Goal: Information Seeking & Learning: Check status

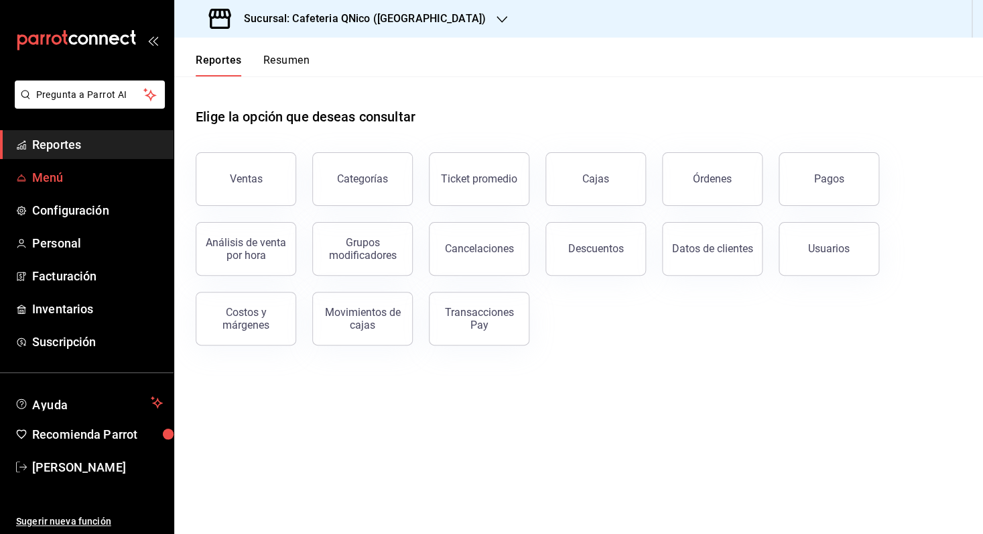
click at [44, 175] on span "Menú" at bounding box center [97, 177] width 131 height 18
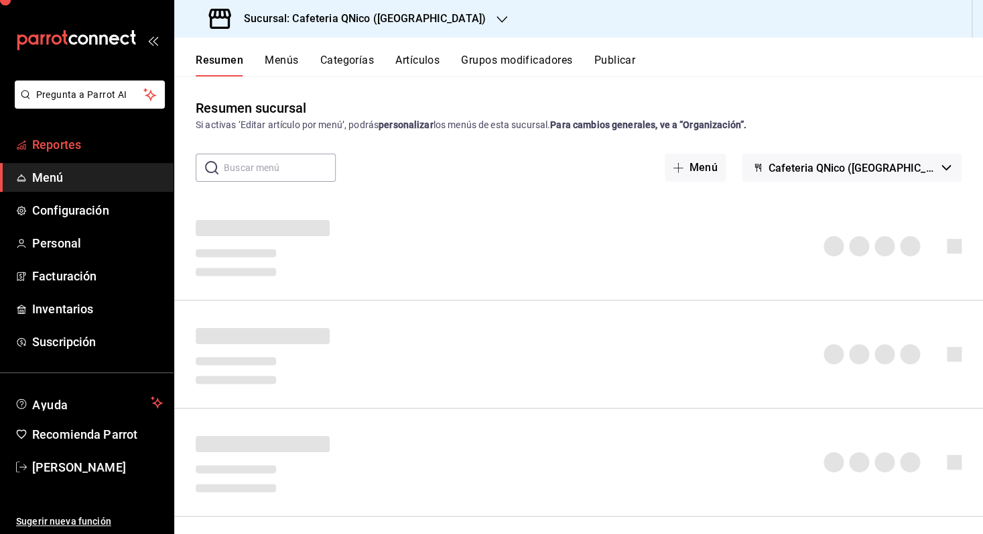
click at [52, 143] on span "Reportes" at bounding box center [97, 144] width 131 height 18
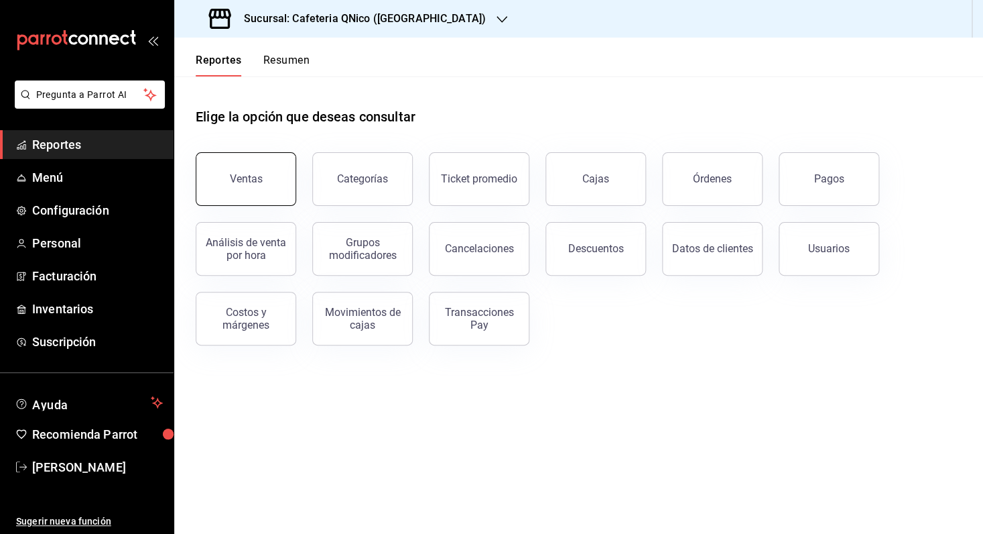
click at [250, 161] on button "Ventas" at bounding box center [246, 179] width 101 height 54
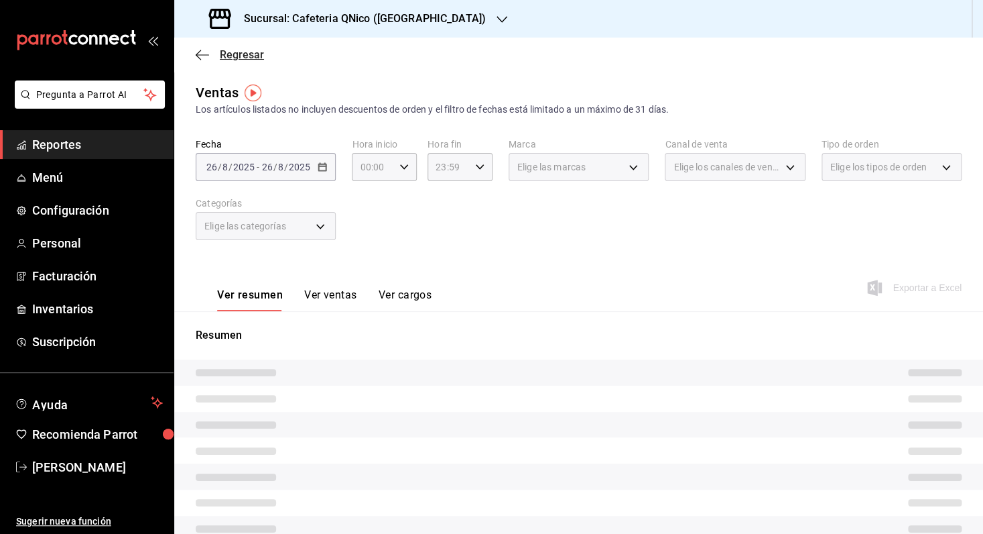
click at [249, 59] on span "Regresar" at bounding box center [242, 54] width 44 height 13
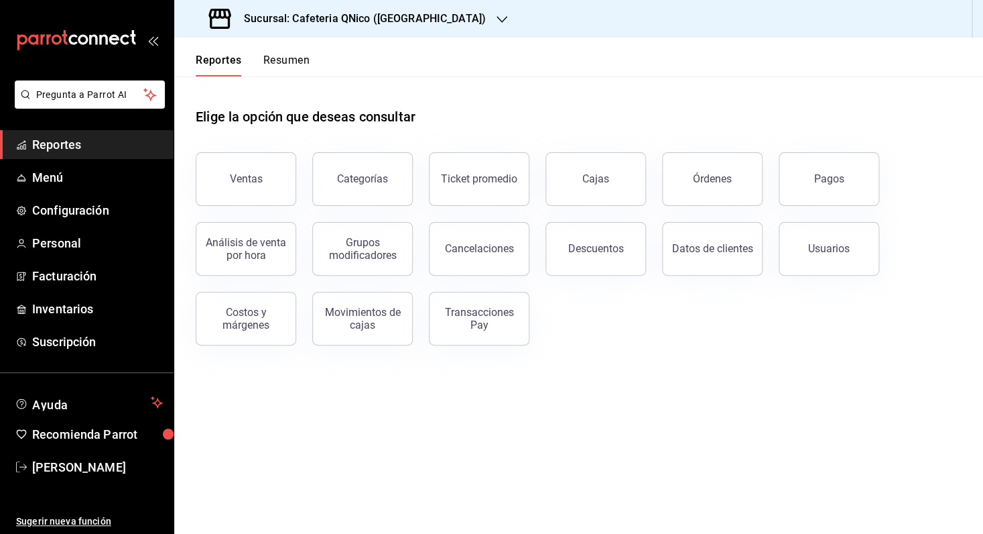
click at [69, 150] on span "Reportes" at bounding box center [97, 144] width 131 height 18
click at [235, 193] on button "Ventas" at bounding box center [246, 179] width 101 height 54
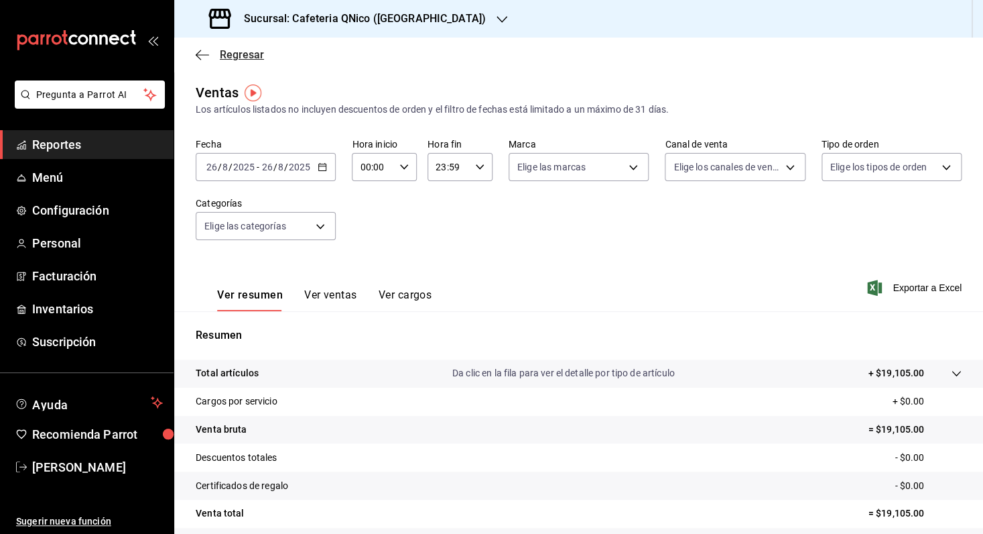
click at [221, 51] on span "Regresar" at bounding box center [242, 54] width 44 height 13
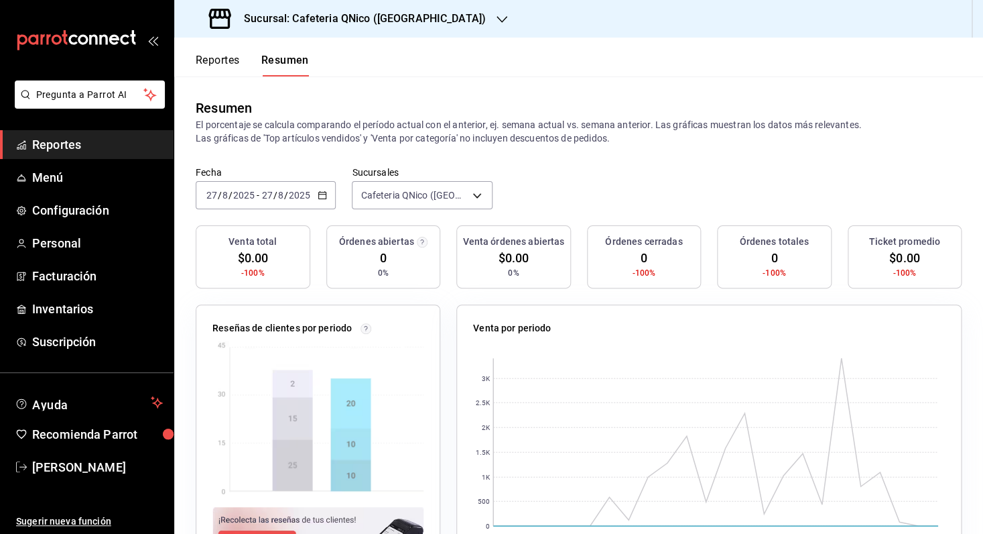
click at [219, 57] on button "Reportes" at bounding box center [218, 65] width 44 height 23
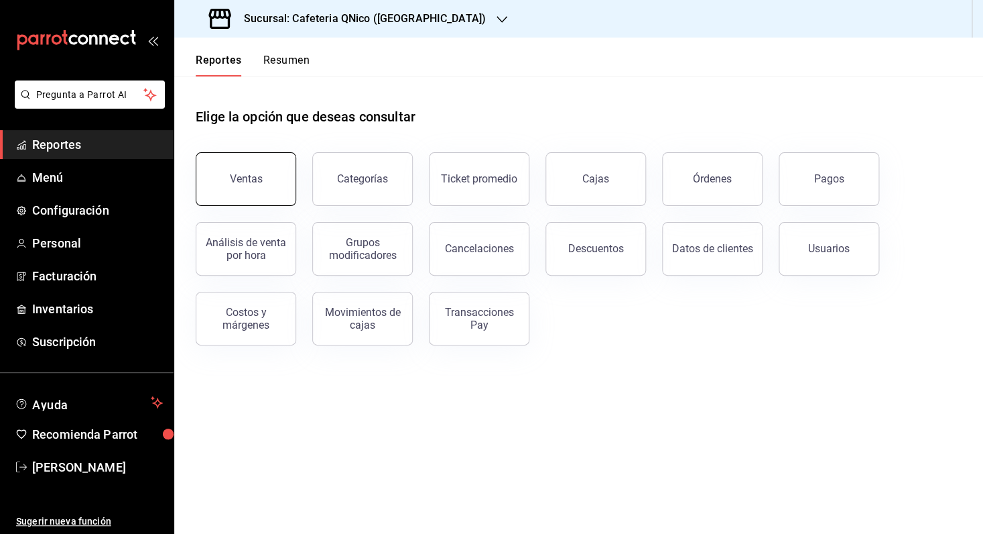
click at [256, 176] on div "Ventas" at bounding box center [246, 178] width 33 height 13
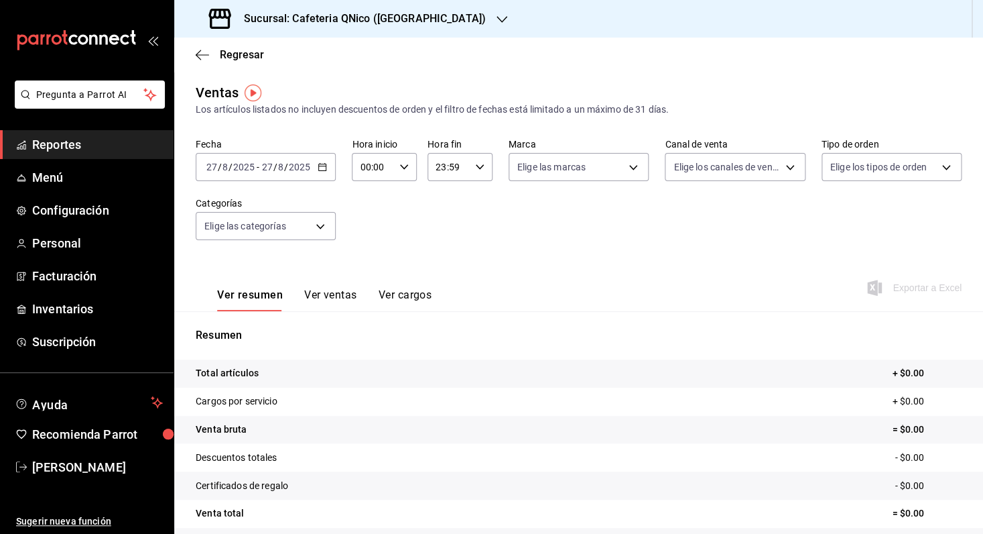
click at [405, 27] on div "Sucursal: Cafeteria QNico ([GEOGRAPHIC_DATA])" at bounding box center [349, 19] width 328 height 38
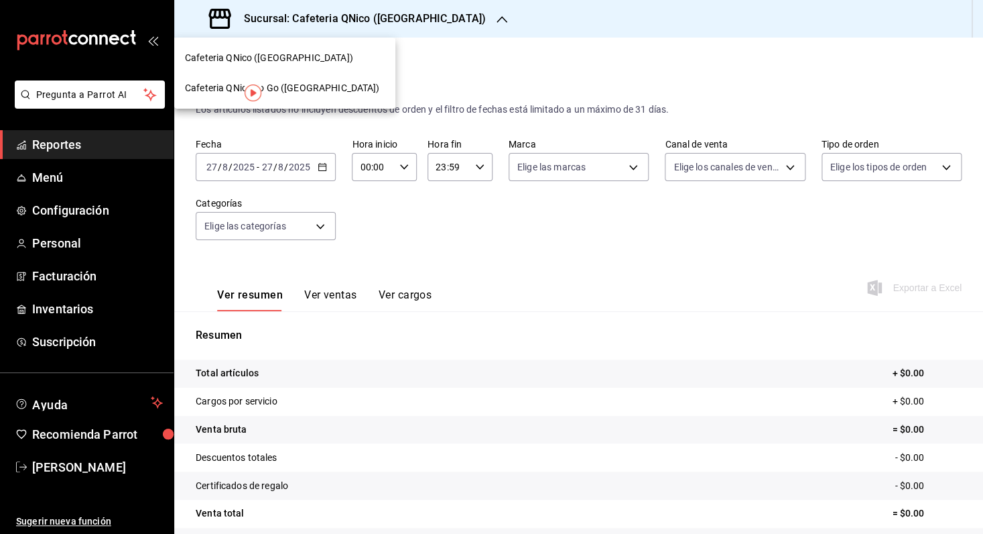
click at [322, 88] on div "Cafeteria QNico To Go (Puebla)" at bounding box center [285, 88] width 200 height 14
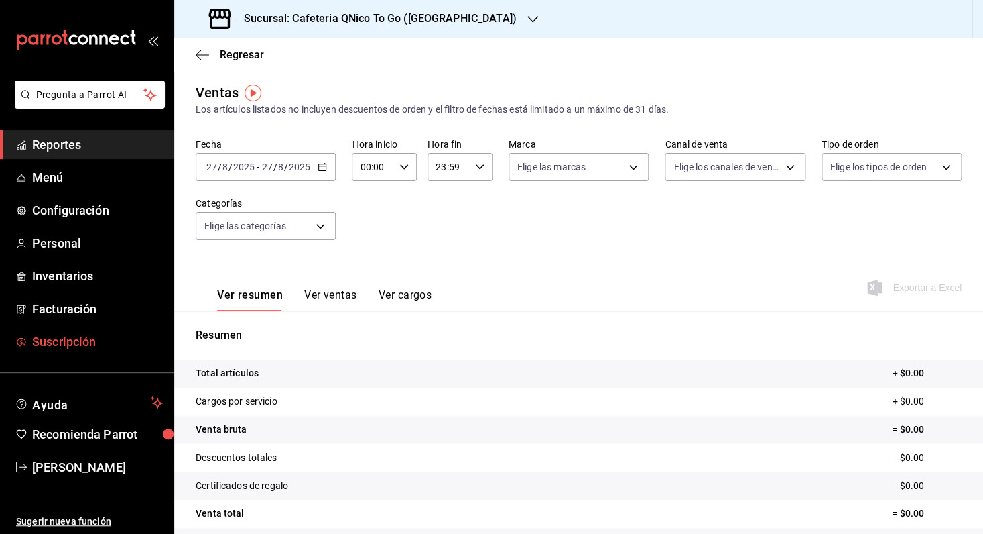
click at [68, 347] on span "Suscripción" at bounding box center [97, 342] width 131 height 18
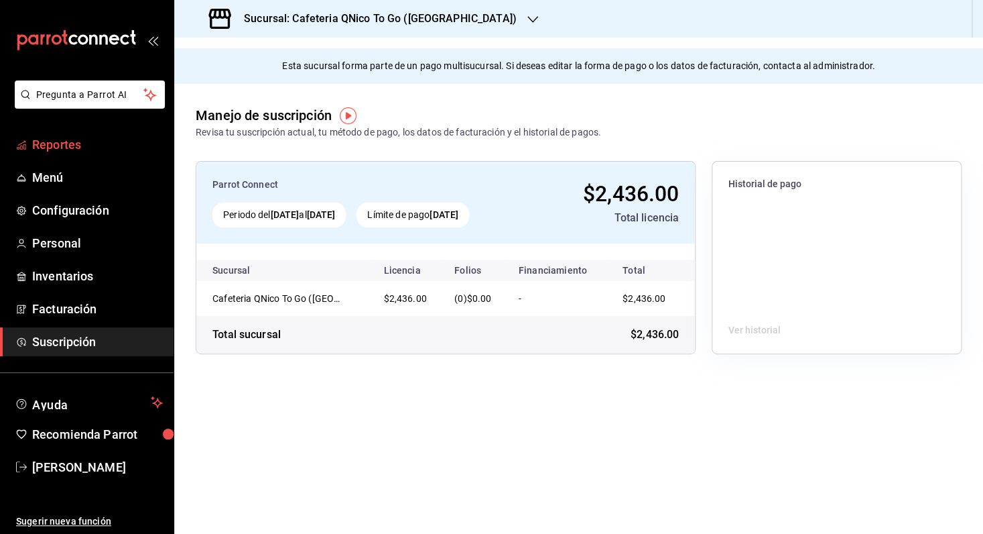
click at [64, 140] on span "Reportes" at bounding box center [97, 144] width 131 height 18
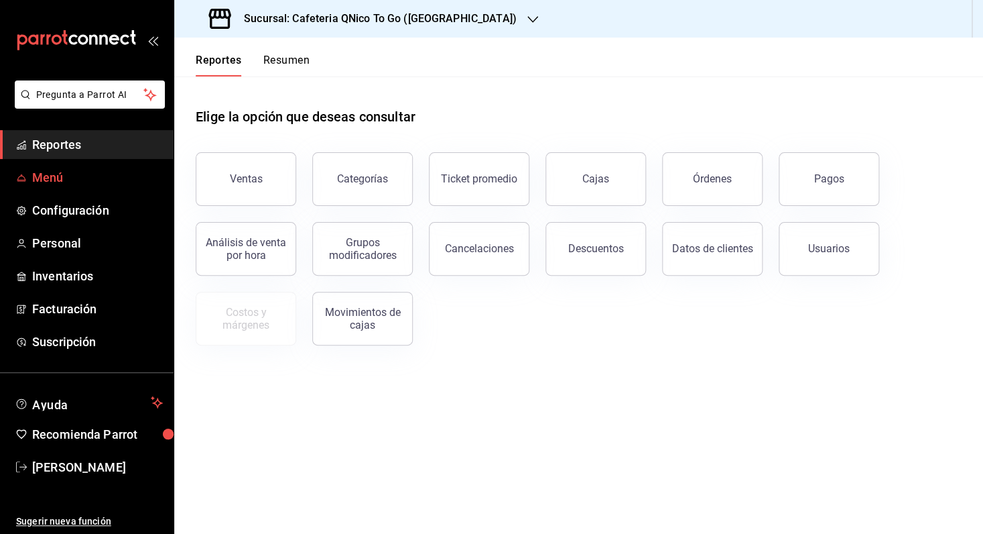
click at [52, 176] on span "Menú" at bounding box center [97, 177] width 131 height 18
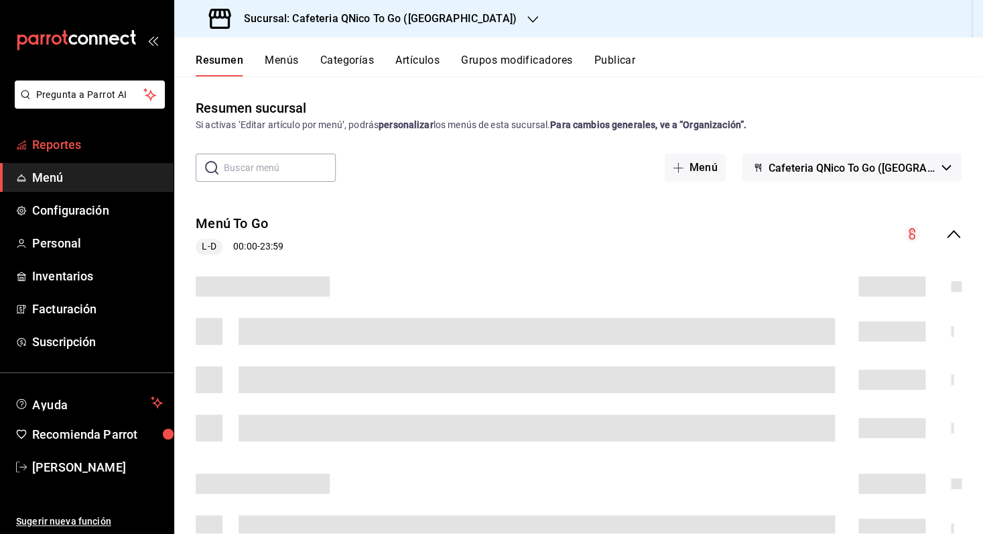
click at [84, 144] on span "Reportes" at bounding box center [97, 144] width 131 height 18
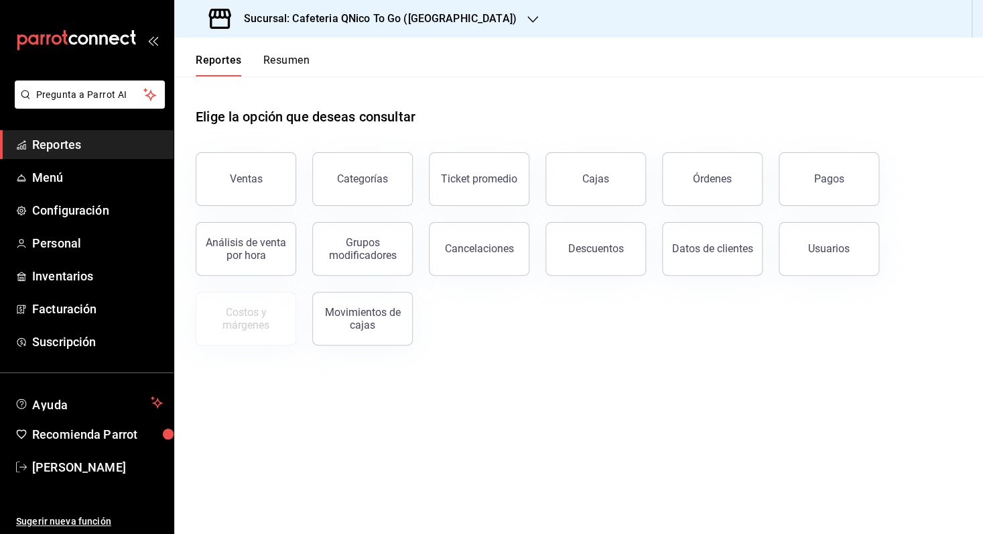
click at [302, 58] on button "Resumen" at bounding box center [286, 65] width 46 height 23
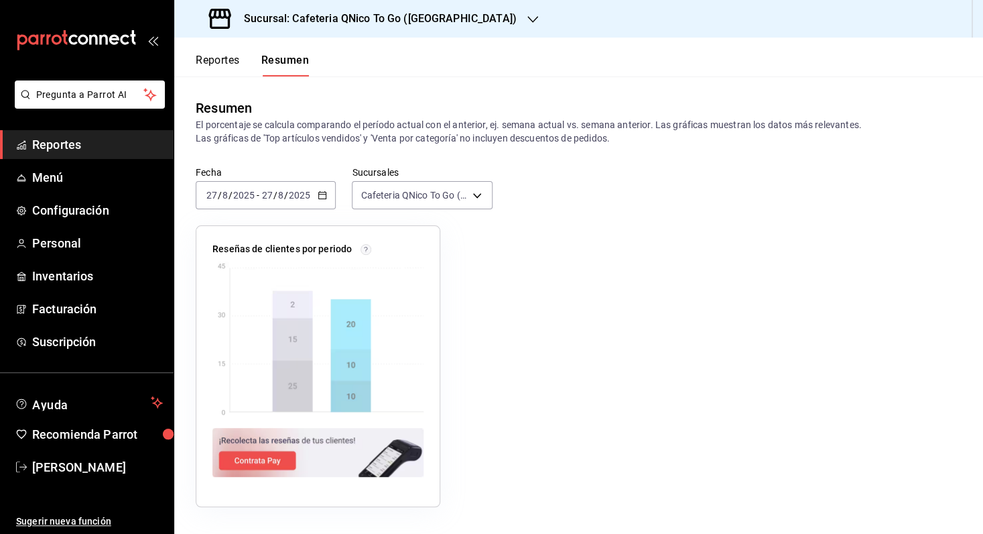
click at [320, 197] on \(Stroke\) "button" at bounding box center [322, 195] width 8 height 7
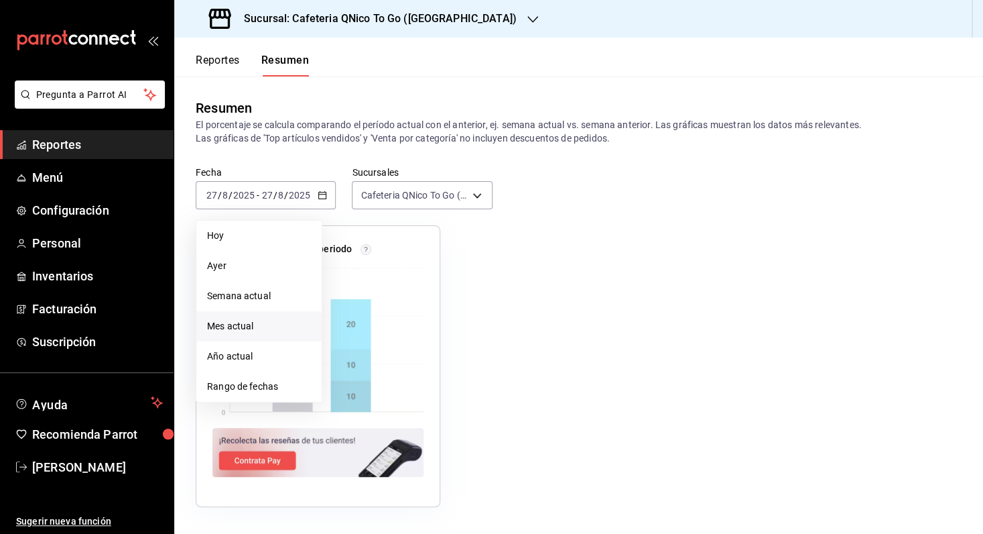
click at [241, 323] on span "Mes actual" at bounding box center [259, 326] width 104 height 14
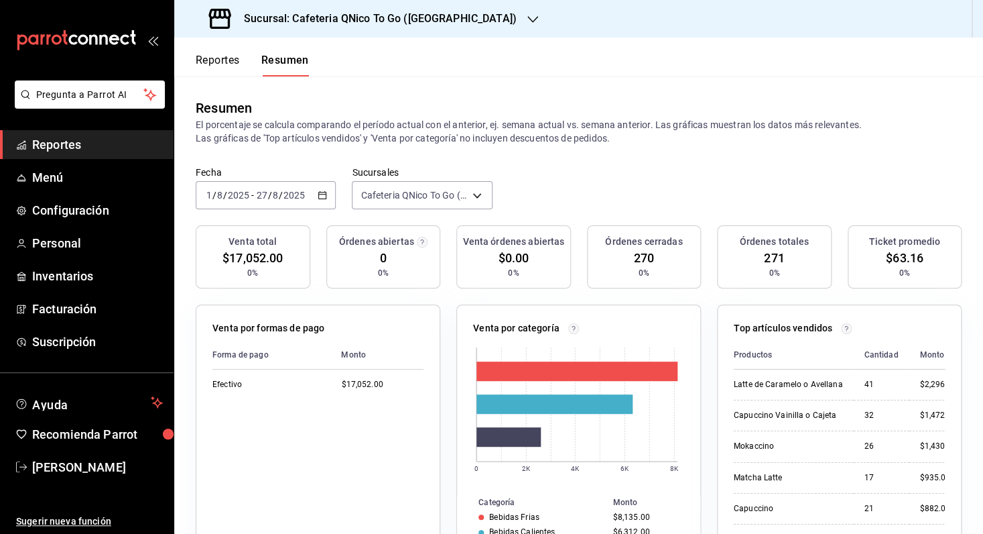
click at [319, 196] on icon "button" at bounding box center [322, 194] width 9 height 9
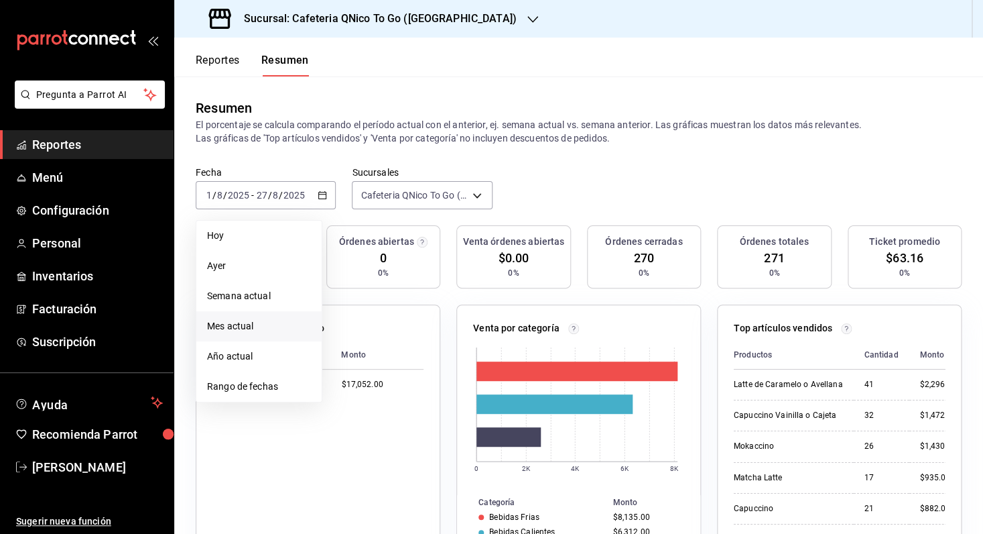
click at [258, 327] on span "Mes actual" at bounding box center [259, 326] width 104 height 14
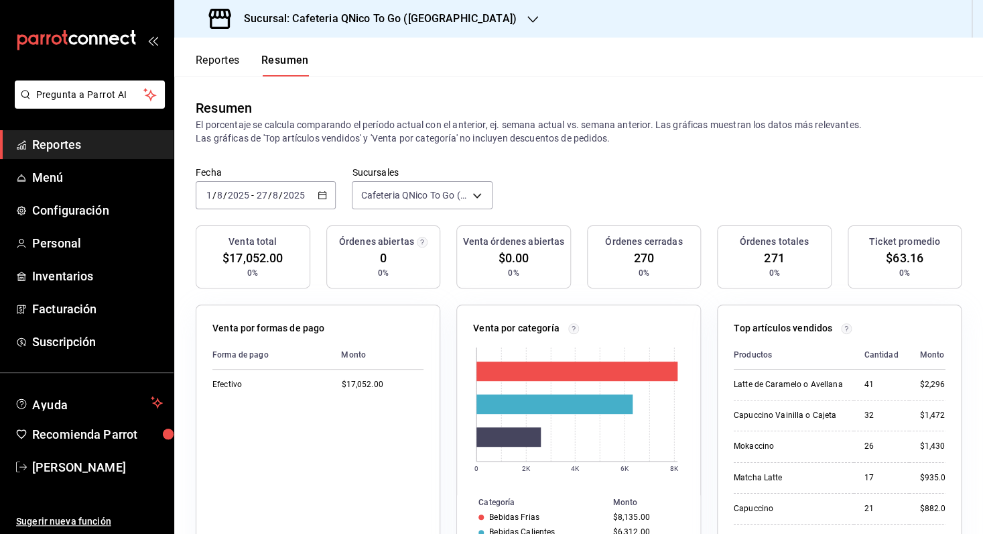
click at [212, 70] on button "Reportes" at bounding box center [218, 65] width 44 height 23
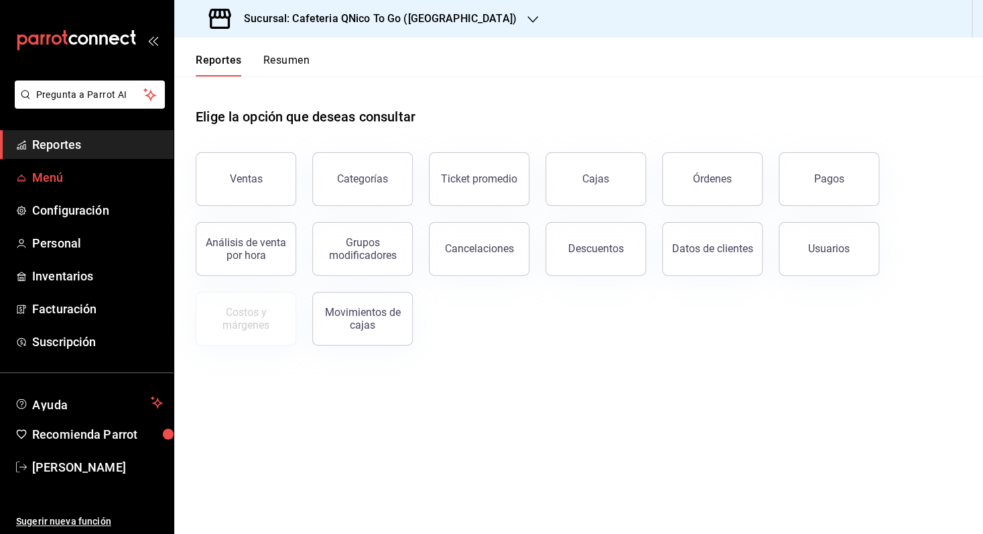
click at [48, 177] on span "Menú" at bounding box center [97, 177] width 131 height 18
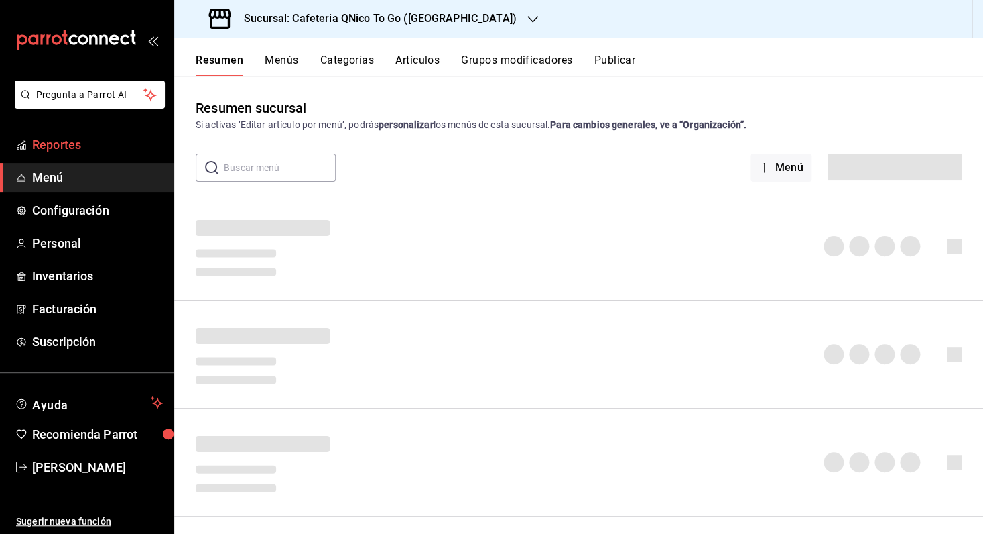
click at [72, 138] on span "Reportes" at bounding box center [97, 144] width 131 height 18
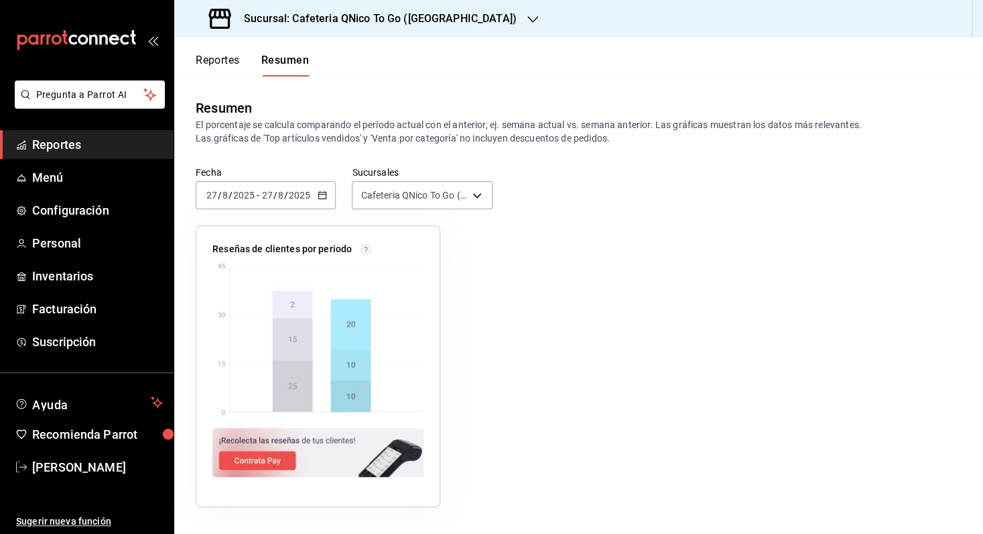
click at [229, 64] on button "Reportes" at bounding box center [218, 65] width 44 height 23
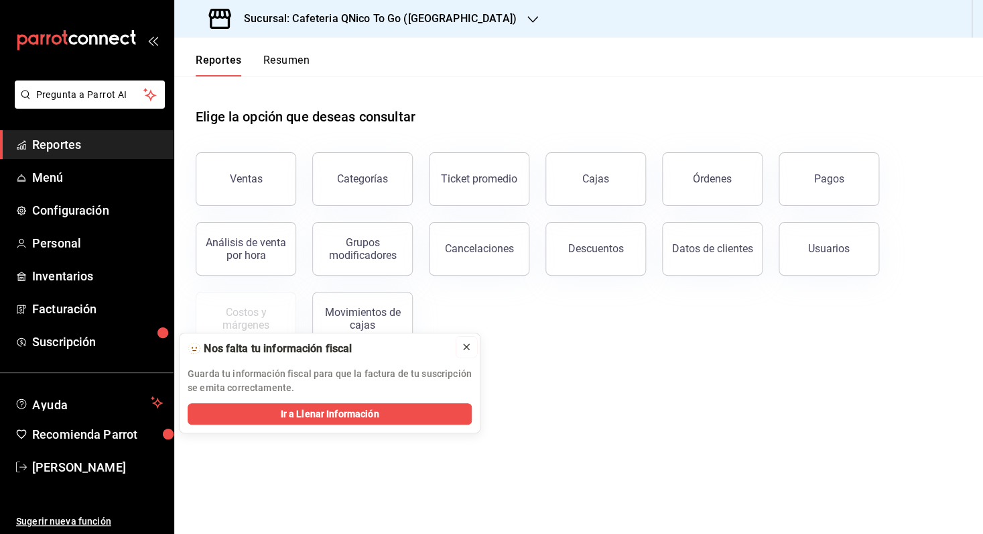
click at [465, 343] on icon at bounding box center [466, 346] width 11 height 11
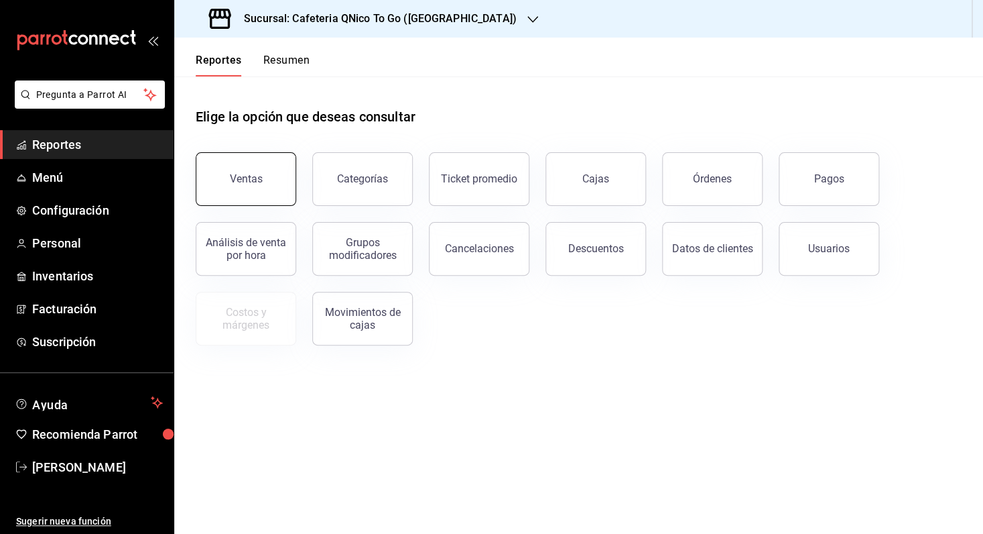
click at [241, 176] on div "Ventas" at bounding box center [246, 178] width 33 height 13
